Goal: Task Accomplishment & Management: Complete application form

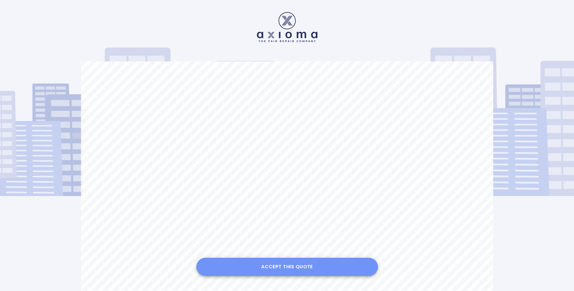
click at [280, 268] on button "Accept this Quote" at bounding box center [286, 267] width 181 height 18
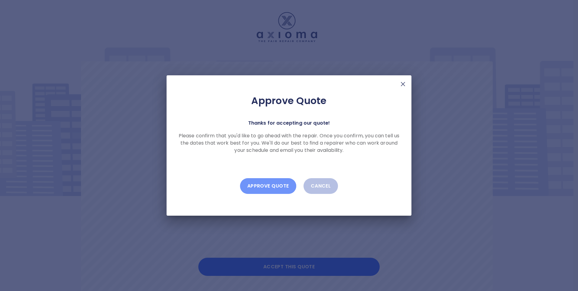
click at [258, 189] on button "Approve Quote" at bounding box center [268, 186] width 56 height 16
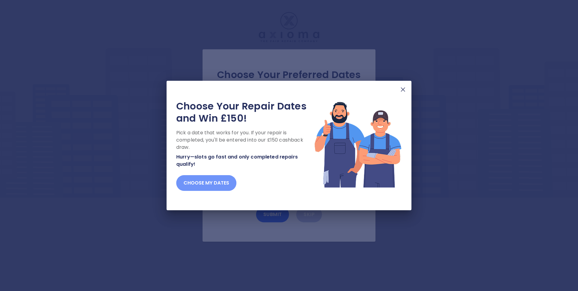
click at [196, 183] on button "Choose my dates" at bounding box center [206, 183] width 60 height 16
click at [217, 185] on button "Choose my dates" at bounding box center [206, 183] width 60 height 16
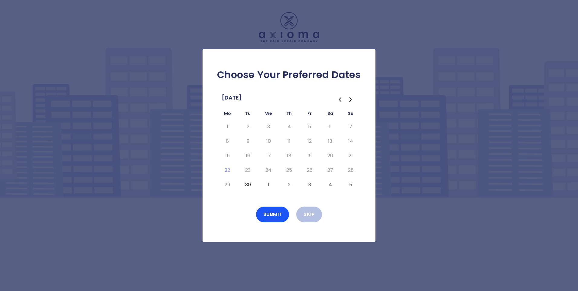
click at [248, 185] on button "30" at bounding box center [247, 185] width 11 height 10
click at [267, 185] on button "1" at bounding box center [268, 185] width 11 height 10
click at [287, 186] on button "2" at bounding box center [289, 185] width 11 height 10
click at [226, 195] on div "Choose Your Preferred Dates [DATE] Mo Tu We Th Fr Sa Su 1 2 3 4 5 6 7 8 9 10 11…" at bounding box center [289, 145] width 173 height 192
click at [269, 212] on button "Submit" at bounding box center [272, 214] width 33 height 16
